Goal: Check status: Check status

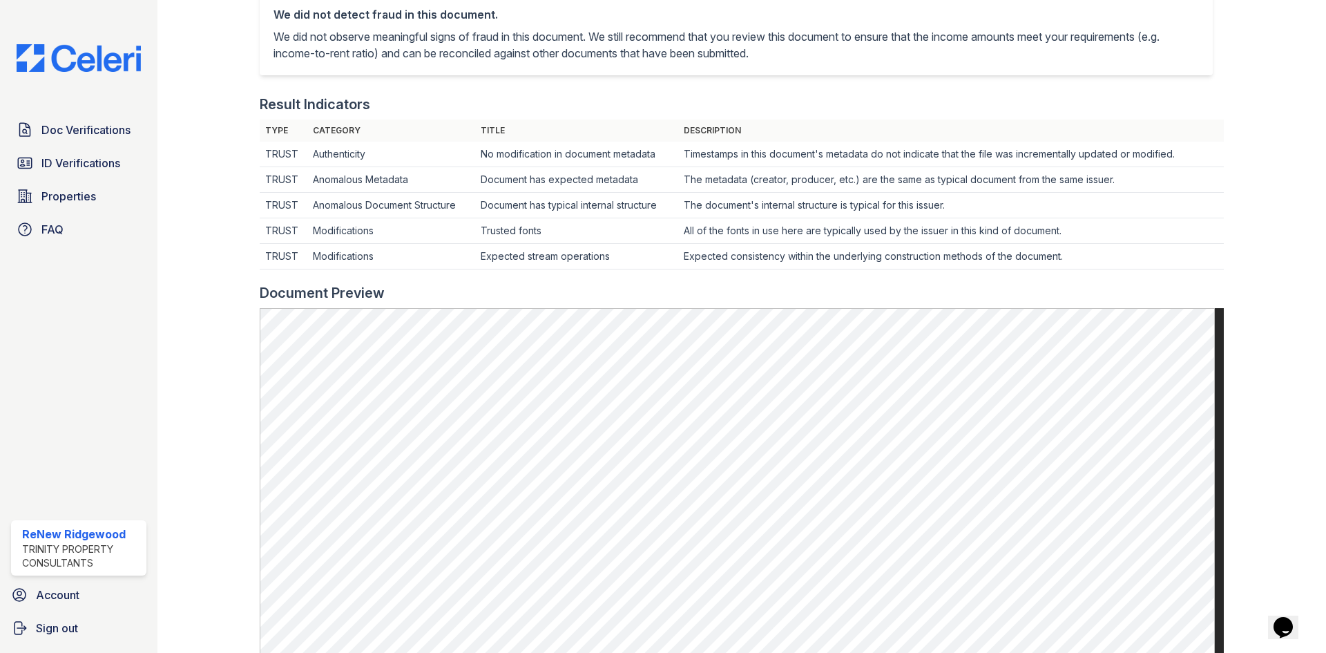
scroll to position [274, 0]
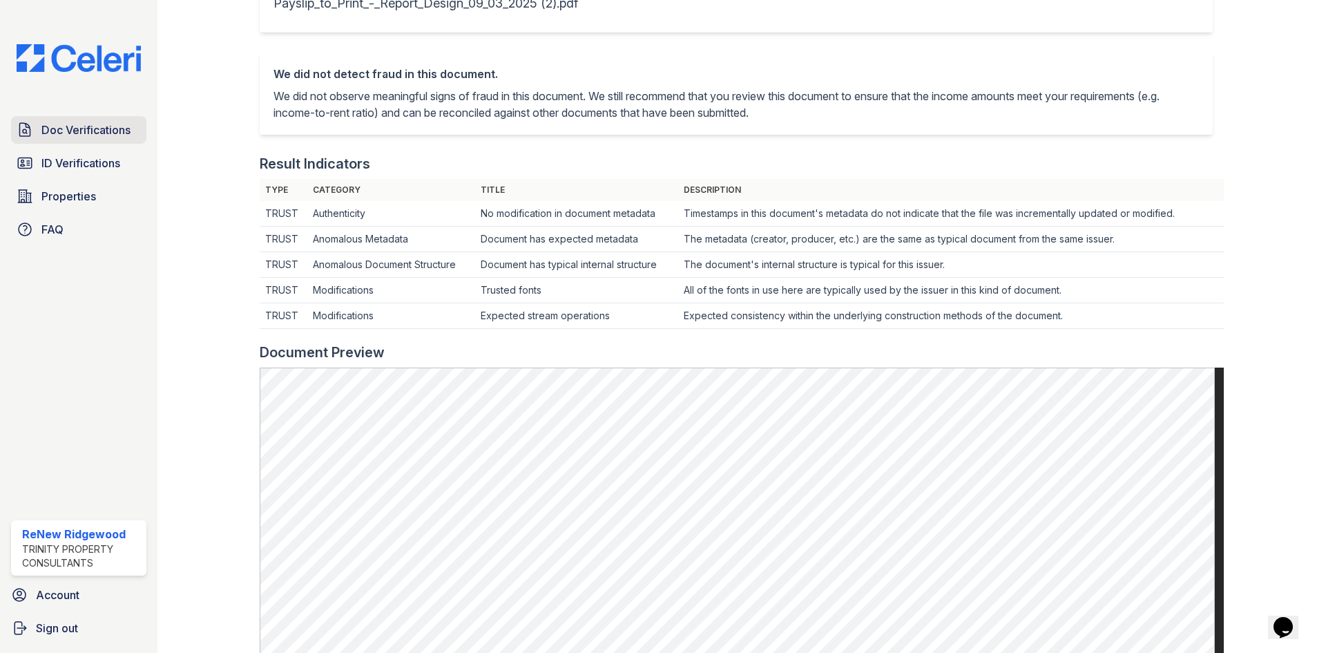
click at [55, 129] on span "Doc Verifications" at bounding box center [85, 130] width 89 height 17
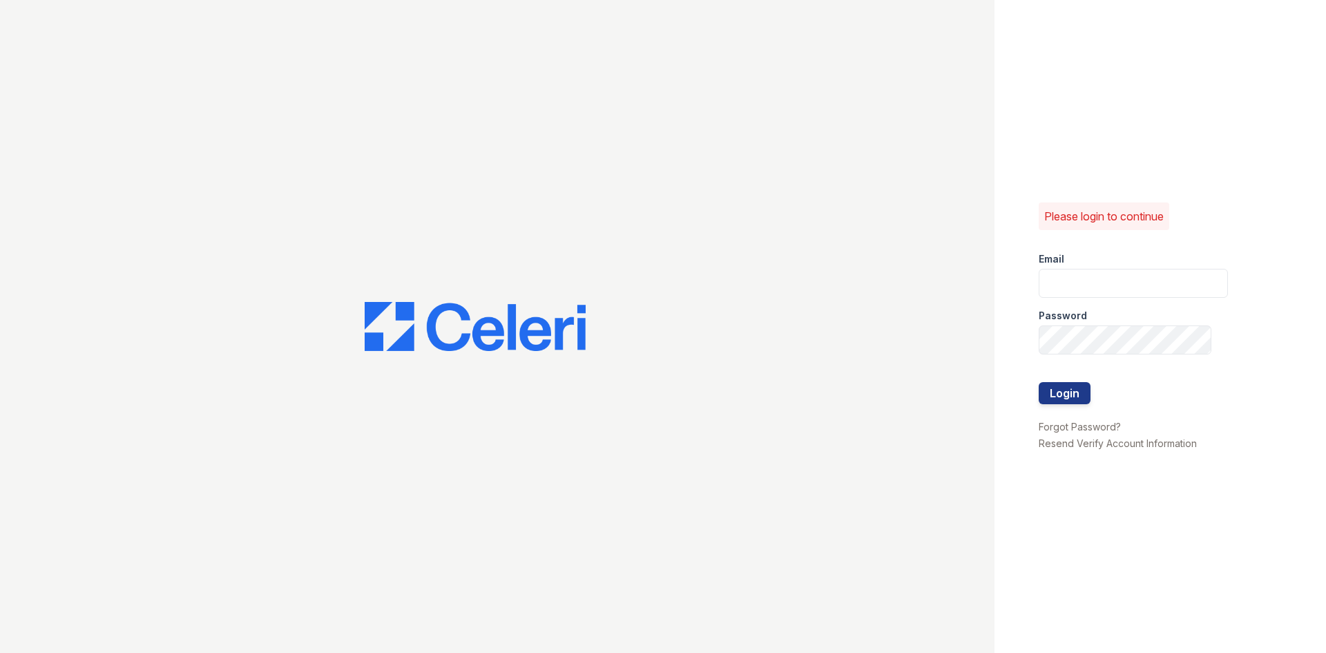
type input "renewonridgewoodtemp@trinity-pm.com"
click at [1042, 393] on button "Login" at bounding box center [1065, 393] width 52 height 22
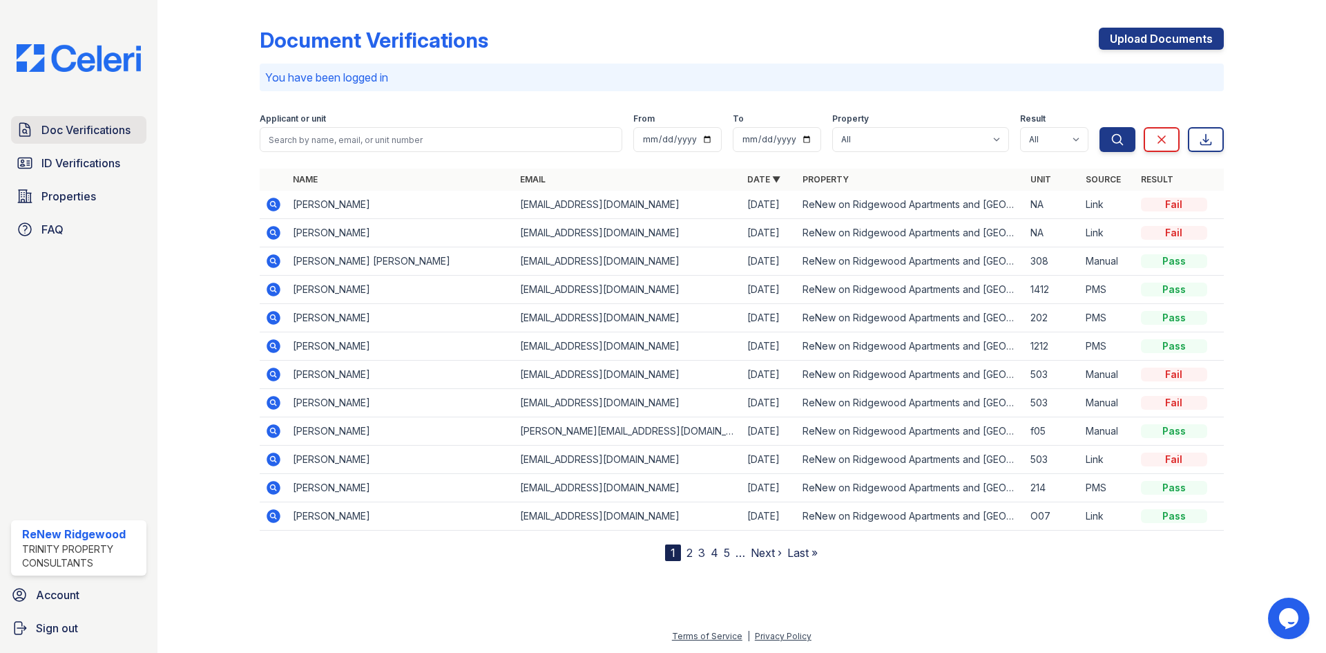
click at [91, 132] on span "Doc Verifications" at bounding box center [85, 130] width 89 height 17
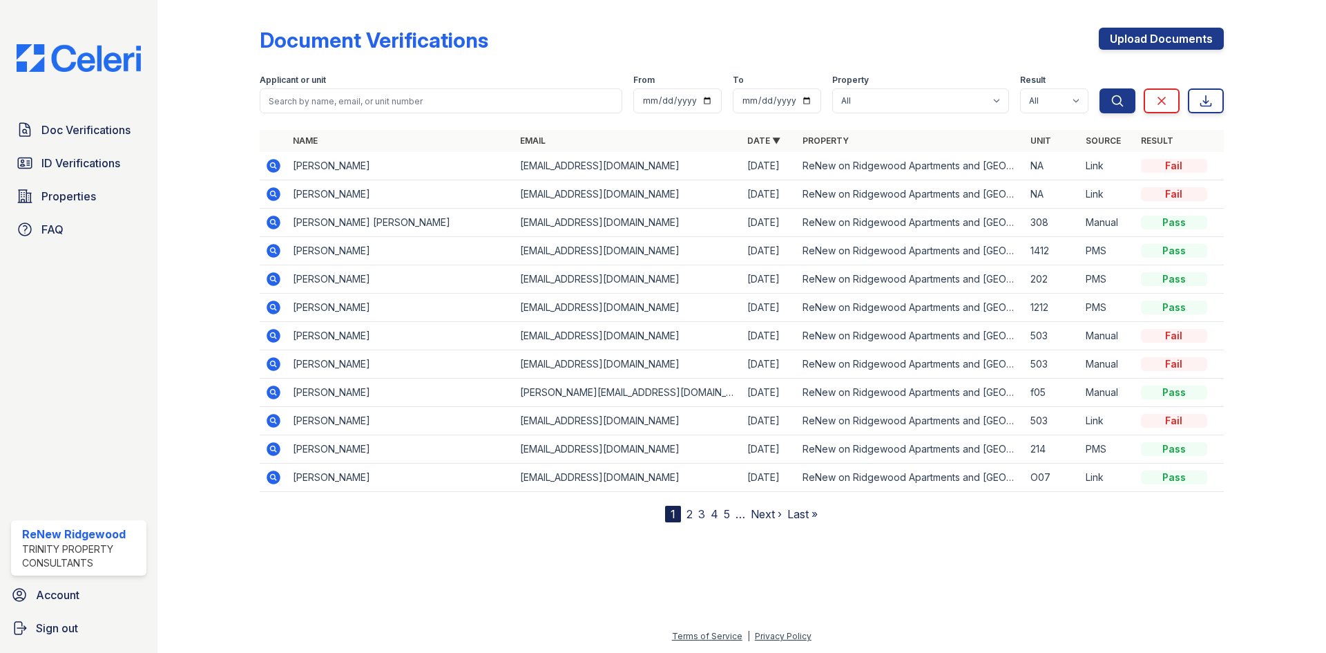
click at [689, 515] on link "2" at bounding box center [690, 514] width 6 height 14
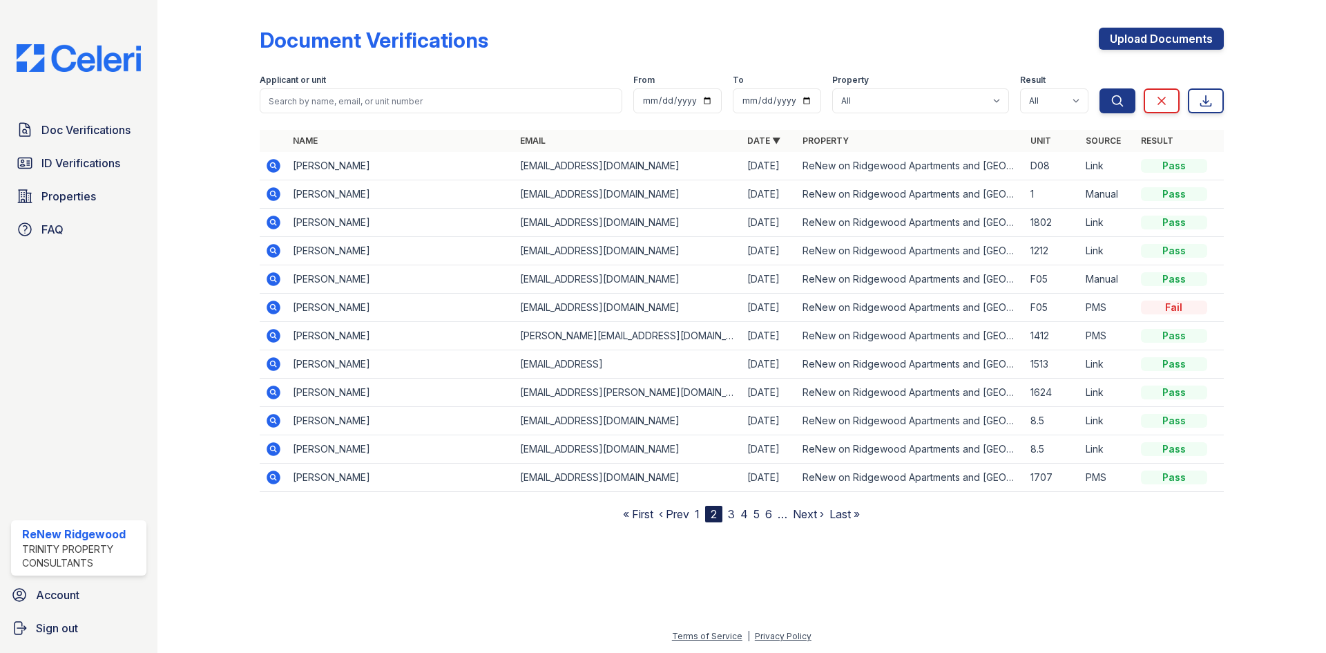
click at [731, 512] on link "3" at bounding box center [731, 514] width 7 height 14
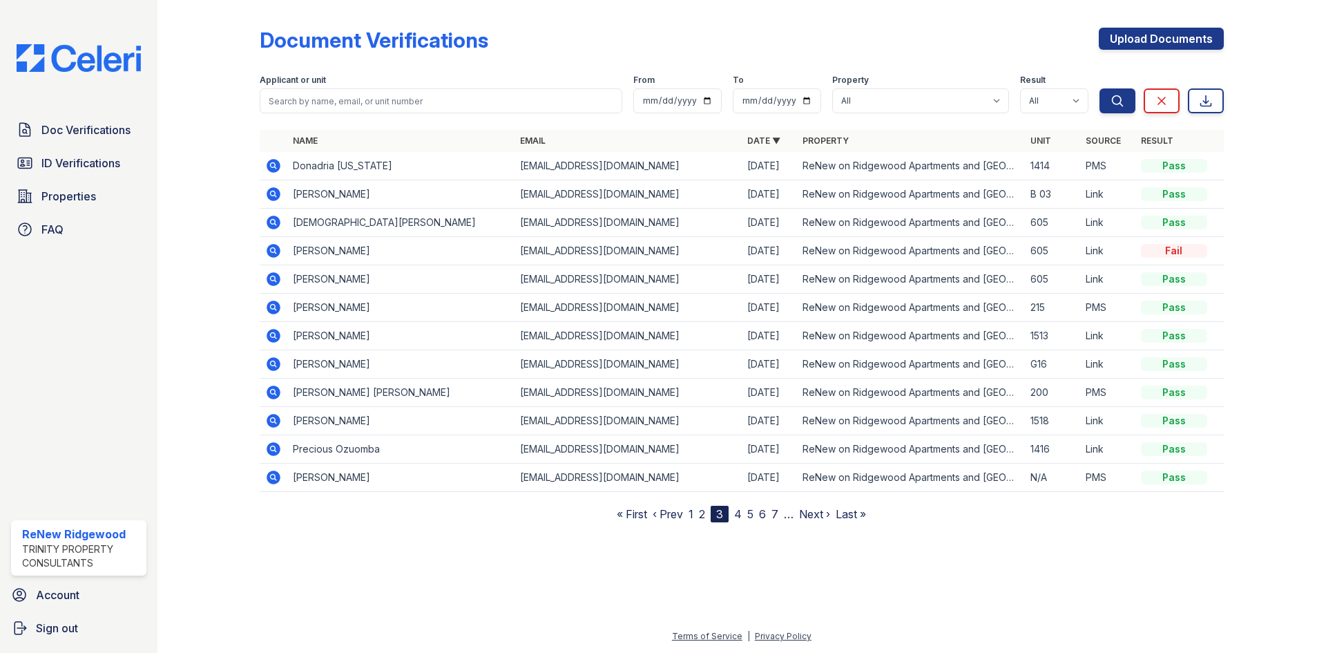
click at [744, 516] on nav "« First ‹ Prev 1 2 3 4 5 6 7 … Next › Last »" at bounding box center [741, 514] width 249 height 17
click at [737, 517] on link "4" at bounding box center [738, 514] width 8 height 14
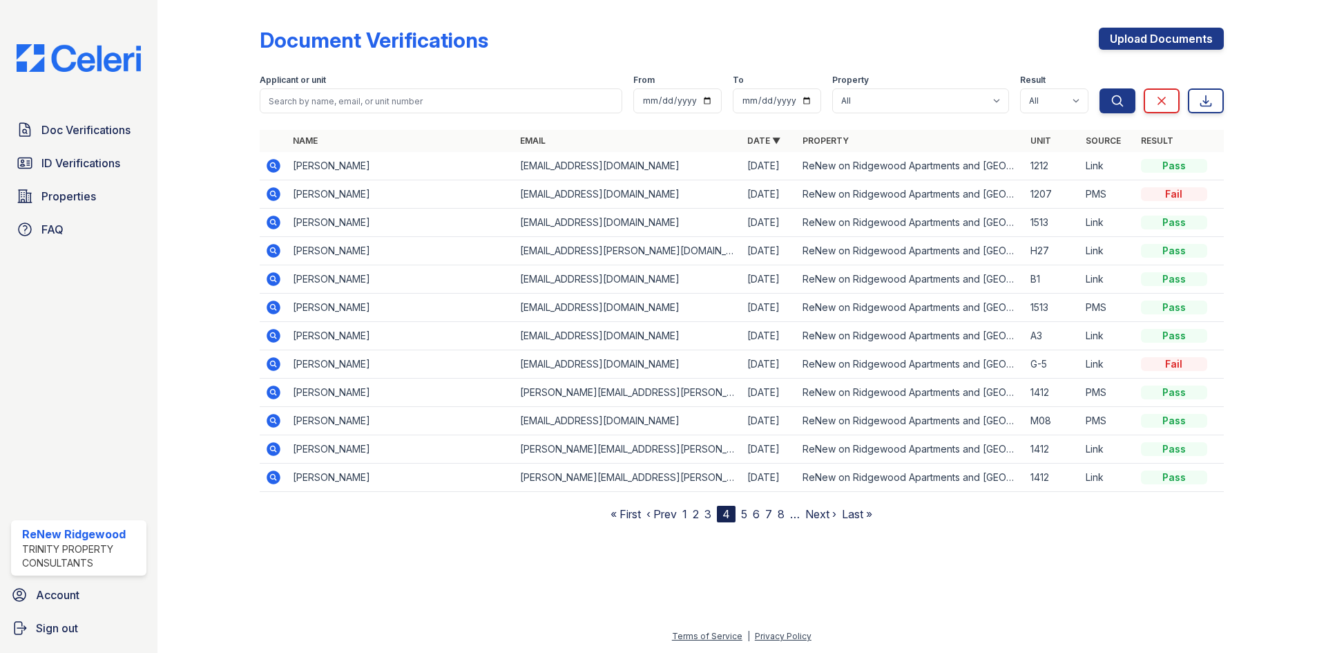
click at [685, 518] on link "1" at bounding box center [684, 514] width 5 height 14
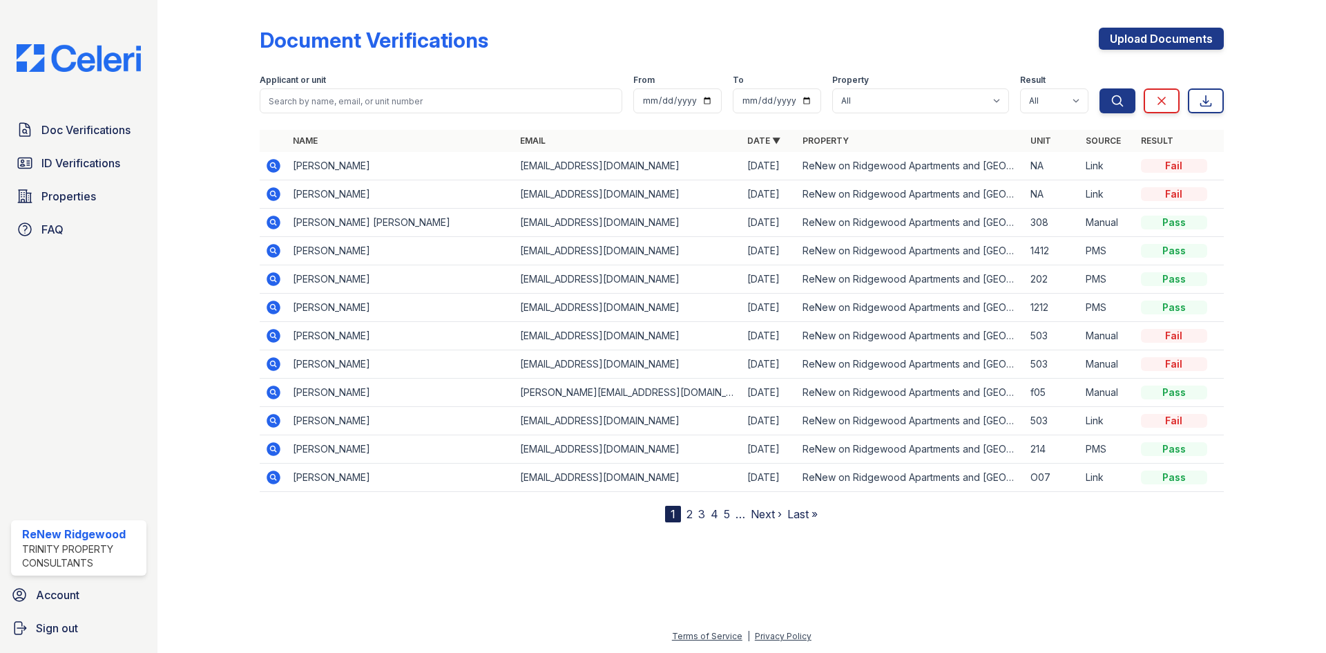
click at [271, 481] on icon at bounding box center [274, 477] width 14 height 14
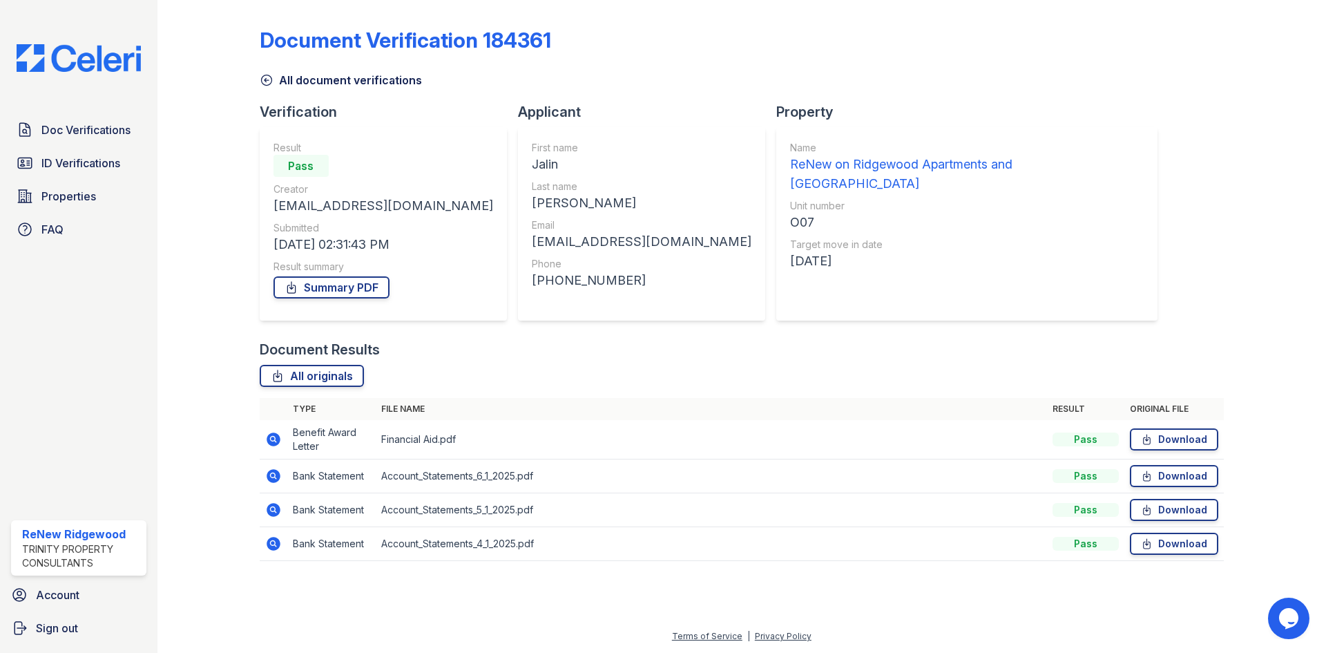
click at [267, 79] on icon at bounding box center [267, 80] width 14 height 14
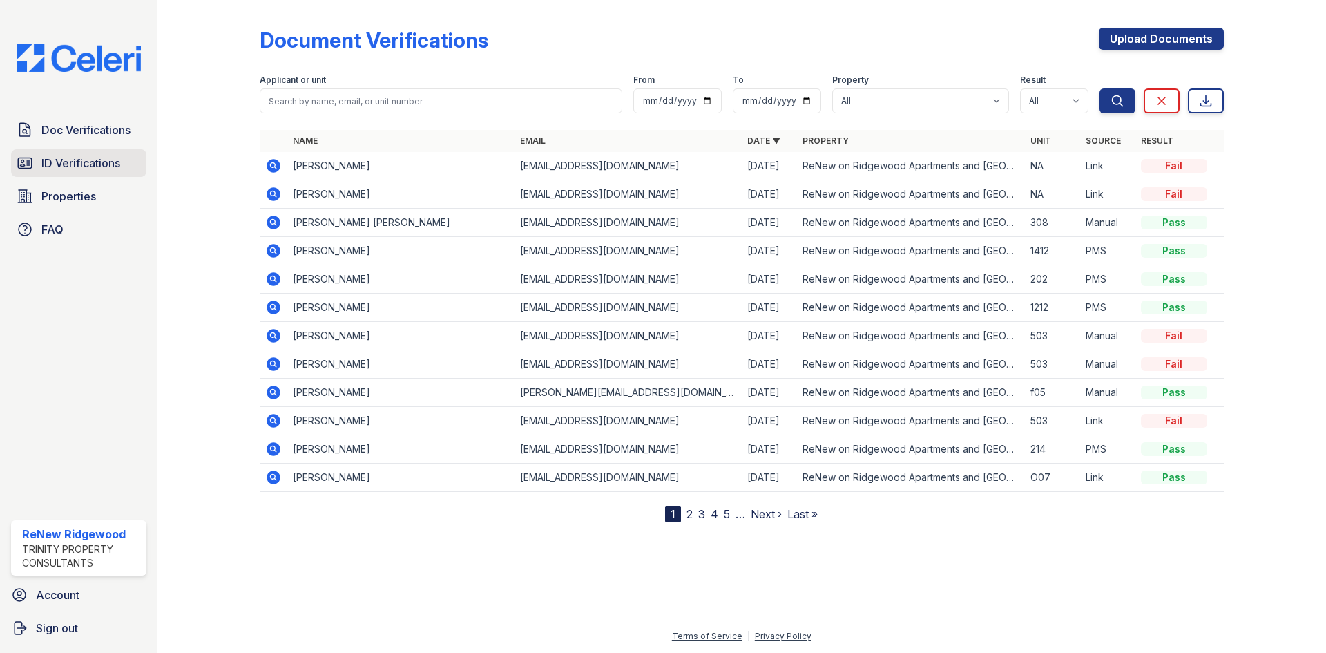
click at [101, 164] on span "ID Verifications" at bounding box center [80, 163] width 79 height 17
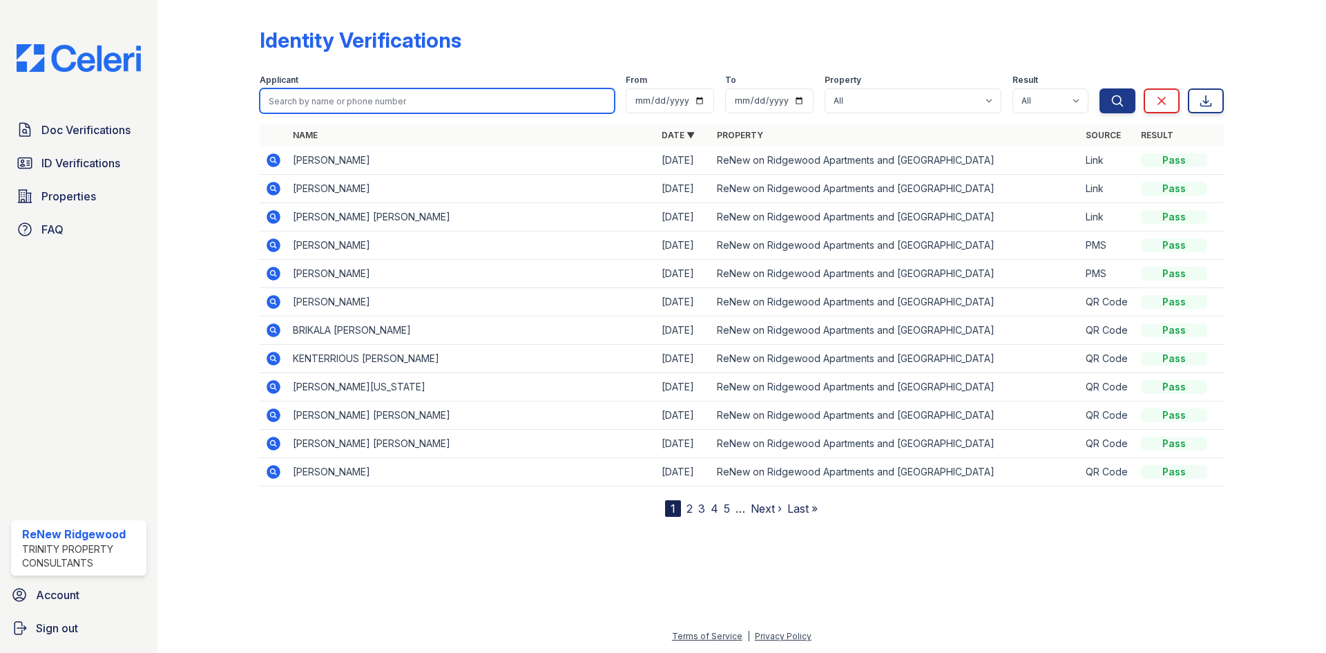
click at [319, 110] on input "search" at bounding box center [437, 100] width 355 height 25
type input "jalin"
click at [273, 158] on icon at bounding box center [272, 158] width 3 height 3
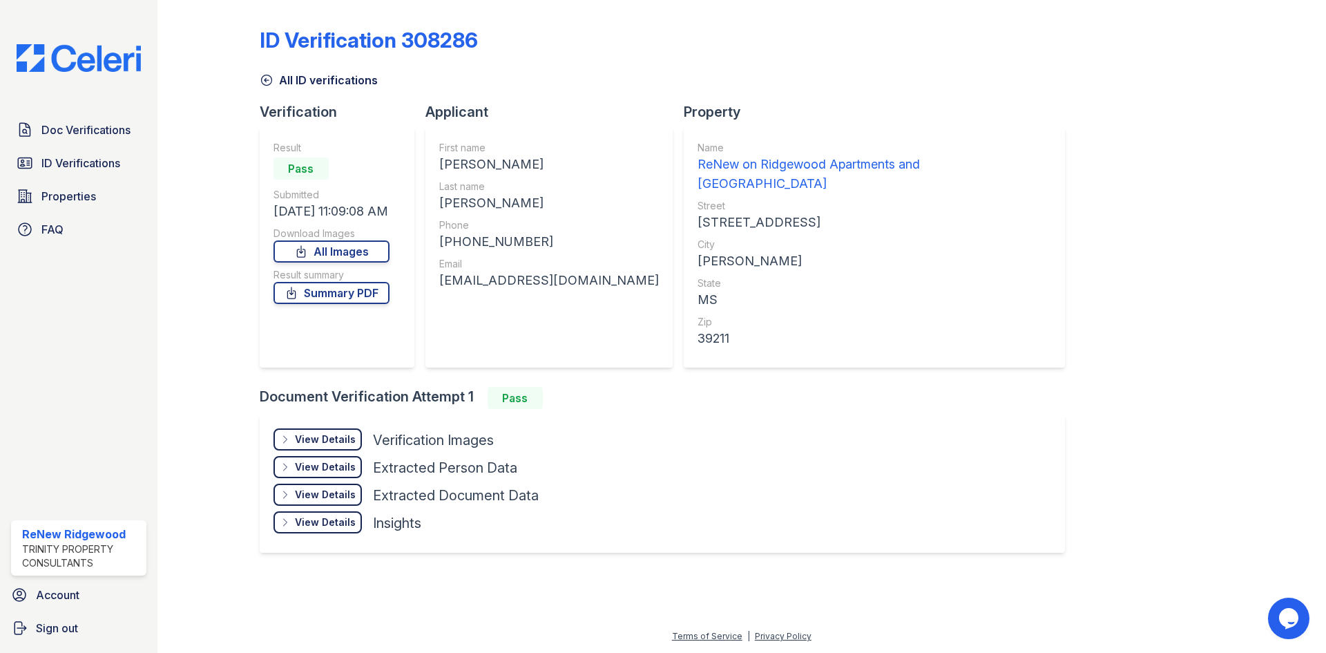
click at [324, 432] on div "View Details" at bounding box center [325, 439] width 61 height 14
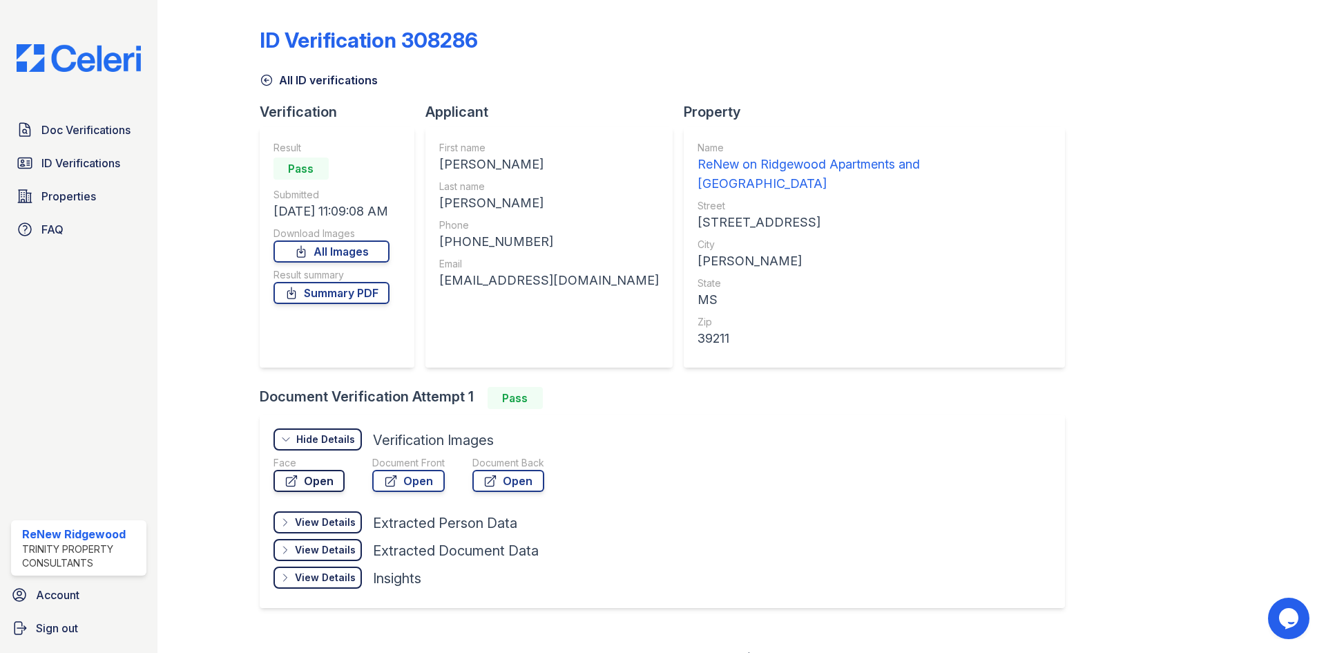
scroll to position [2, 0]
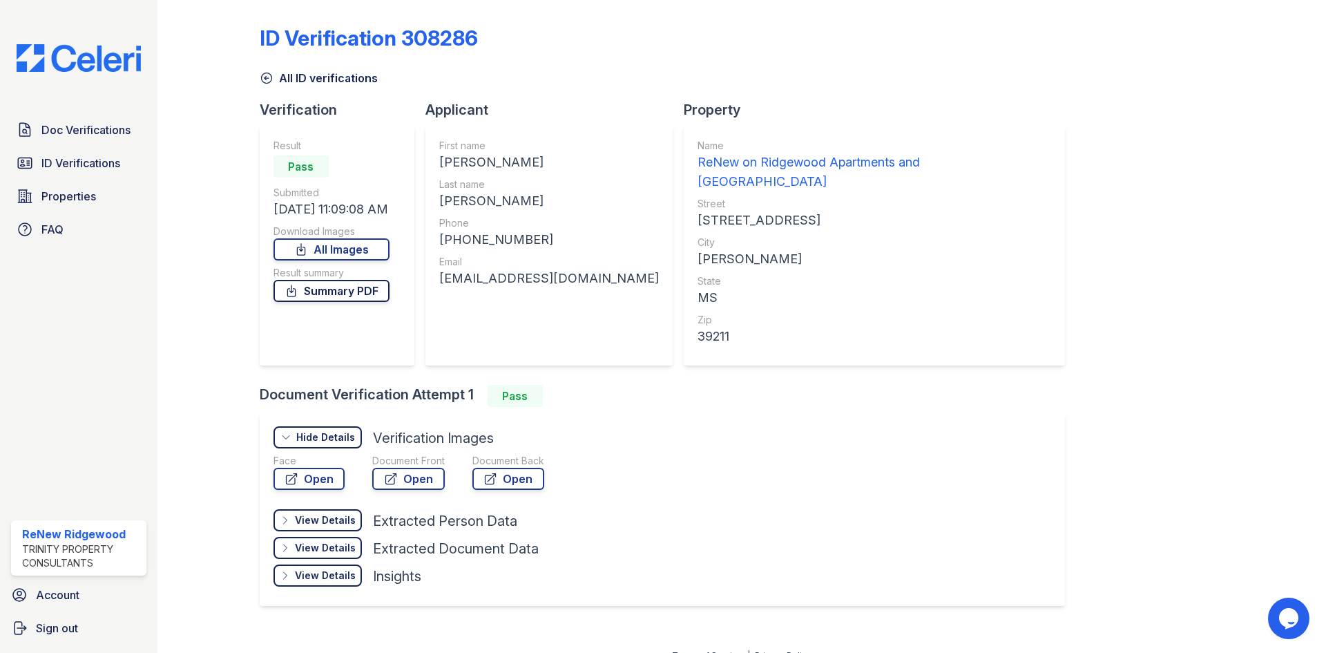
click at [337, 289] on link "Summary PDF" at bounding box center [332, 291] width 116 height 22
